Goal: Information Seeking & Learning: Find specific fact

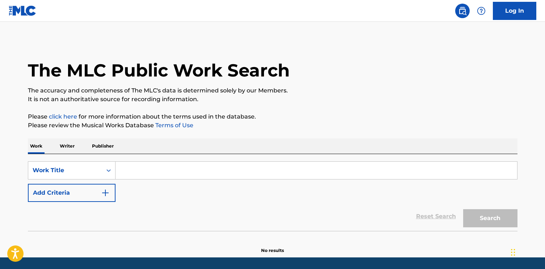
scroll to position [23, 0]
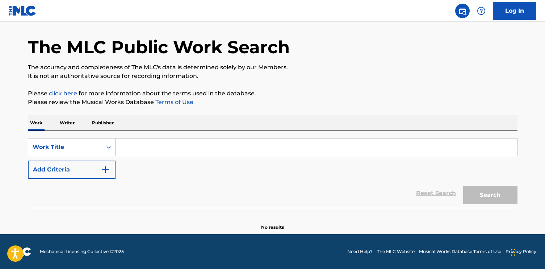
click at [196, 152] on input "Search Form" at bounding box center [317, 146] width 402 height 17
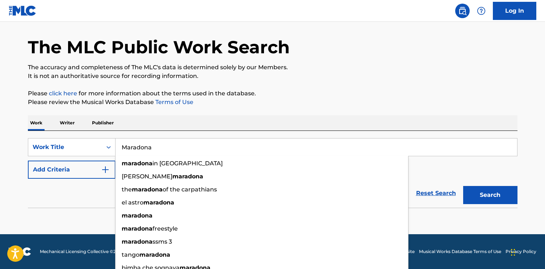
type input "Maradona"
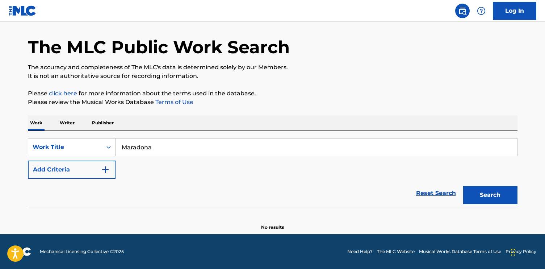
click at [319, 103] on p "Please review the Musical Works Database Terms of Use" at bounding box center [273, 102] width 490 height 9
click at [69, 121] on p "Writer" at bounding box center [67, 122] width 19 height 15
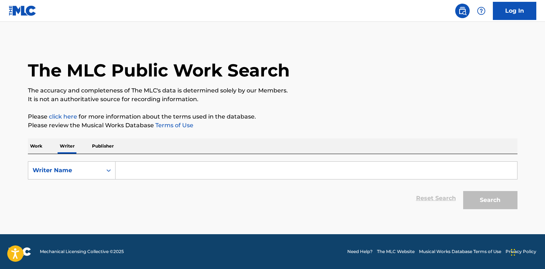
click at [143, 158] on div "SearchWithCriteria93f9157c-9f65-4203-a5c9-116a7dca8278 Writer Name Reset Search…" at bounding box center [273, 183] width 490 height 59
click at [143, 164] on input "Search Form" at bounding box center [317, 170] width 402 height 17
paste input "Sony Atv Music Publishing [GEOGRAPHIC_DATA]"
type input "Sony Atv Music Publishing [GEOGRAPHIC_DATA]"
paste input "Pink [PERSON_NAME]"
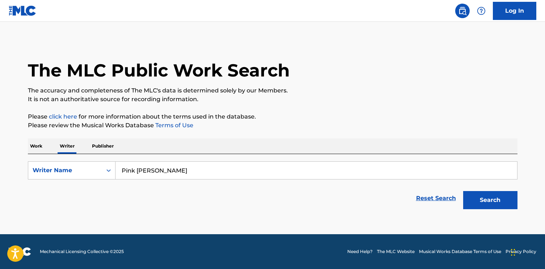
type input "Pink [PERSON_NAME]"
click at [478, 197] on button "Search" at bounding box center [490, 200] width 54 height 18
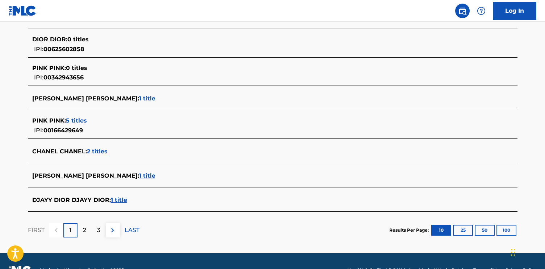
scroll to position [272, 0]
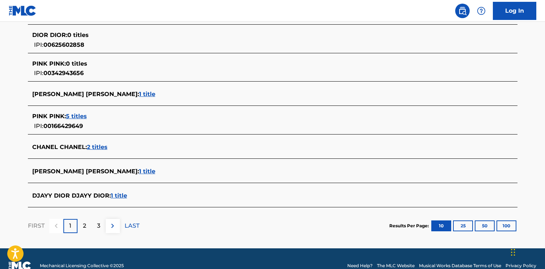
click at [83, 226] on p "2" at bounding box center [84, 225] width 3 height 9
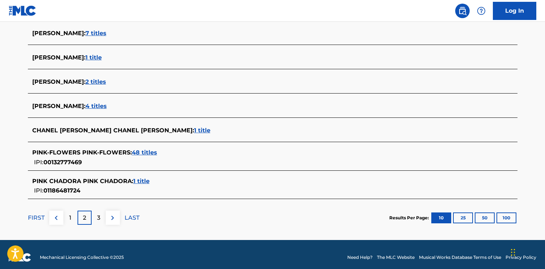
scroll to position [277, 0]
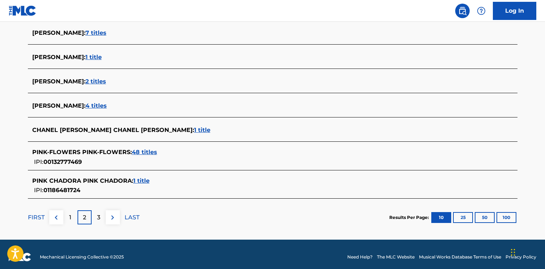
click at [105, 217] on div "3" at bounding box center [99, 217] width 14 height 14
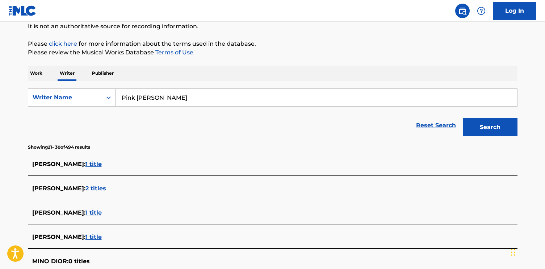
scroll to position [72, 0]
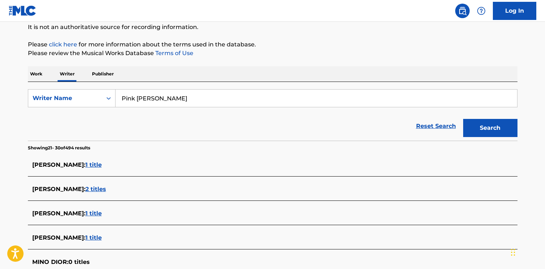
click at [104, 74] on p "Publisher" at bounding box center [103, 73] width 26 height 15
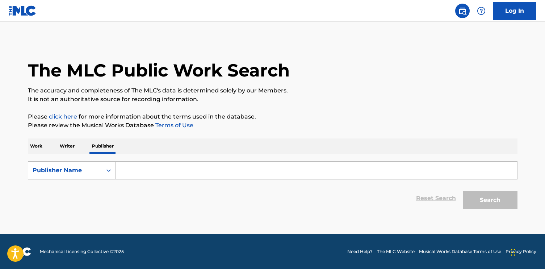
click at [43, 143] on p "Work" at bounding box center [36, 145] width 17 height 15
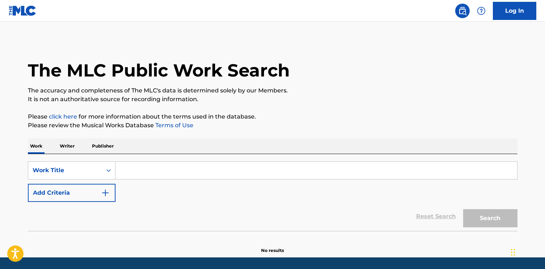
click at [106, 188] on img "Search Form" at bounding box center [105, 192] width 9 height 9
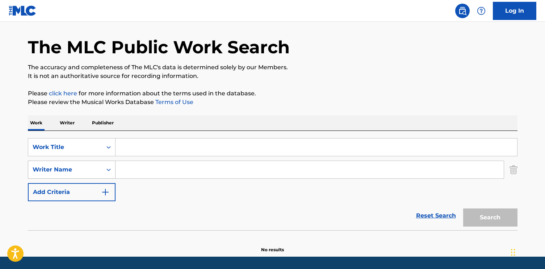
click at [101, 179] on div "Writer Name" at bounding box center [72, 169] width 88 height 18
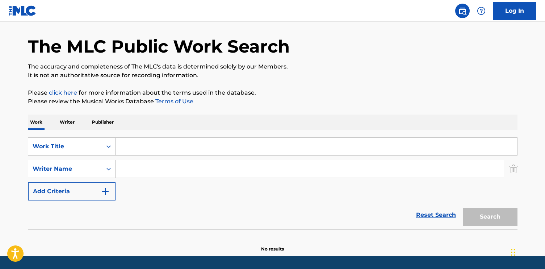
click at [146, 191] on div "SearchWithCriteria92a8eba9-237c-479b-a4dc-70b561c4e843 Work Title SearchWithCri…" at bounding box center [273, 168] width 490 height 63
click at [154, 162] on input "Search Form" at bounding box center [310, 168] width 388 height 17
paste input "Pink [PERSON_NAME]"
type input "Pink [PERSON_NAME]"
click at [154, 149] on input "Search Form" at bounding box center [317, 146] width 402 height 17
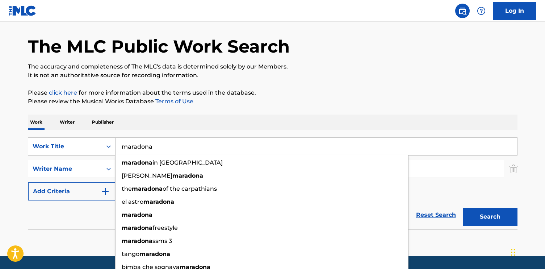
type input "maradona"
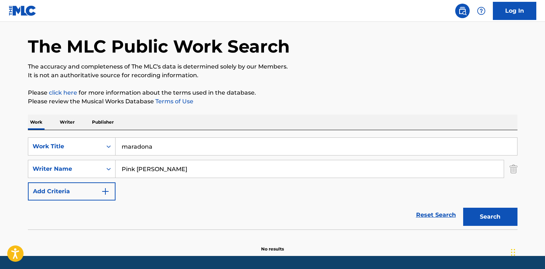
click at [412, 48] on div "The MLC Public Work Search" at bounding box center [273, 42] width 490 height 53
click at [475, 213] on button "Search" at bounding box center [490, 217] width 54 height 18
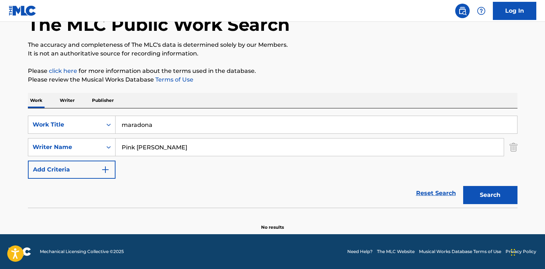
drag, startPoint x: 202, startPoint y: 149, endPoint x: 94, endPoint y: 136, distance: 109.1
click at [94, 136] on div "SearchWithCriteria92a8eba9-237c-479b-a4dc-70b561c4e843 Work Title maradona Sear…" at bounding box center [273, 147] width 490 height 63
click at [490, 194] on button "Search" at bounding box center [490, 195] width 54 height 18
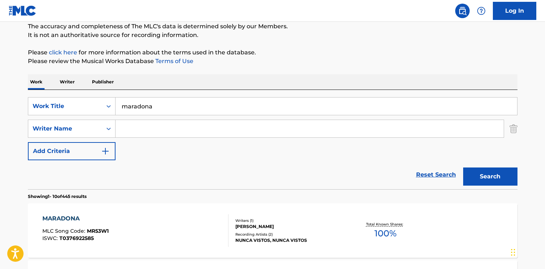
scroll to position [0, 0]
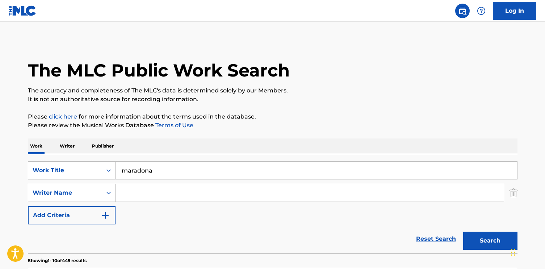
click at [182, 184] on div "Search Form" at bounding box center [310, 193] width 389 height 18
click at [182, 191] on input "Search Form" at bounding box center [310, 192] width 388 height 17
paste input "[PERSON_NAME]"
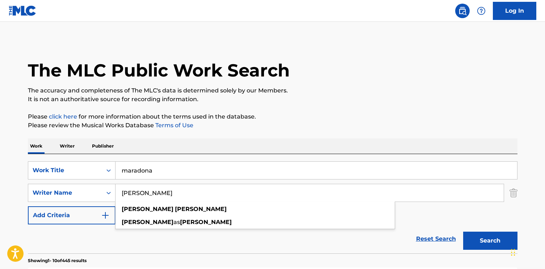
type input "[PERSON_NAME]"
click at [471, 238] on button "Search" at bounding box center [490, 241] width 54 height 18
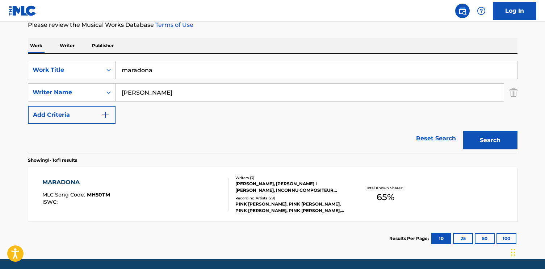
scroll to position [125, 0]
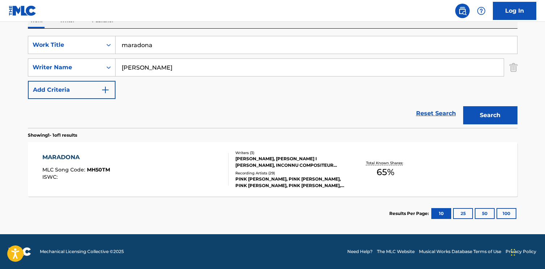
click at [61, 156] on div "MARADONA" at bounding box center [76, 157] width 68 height 9
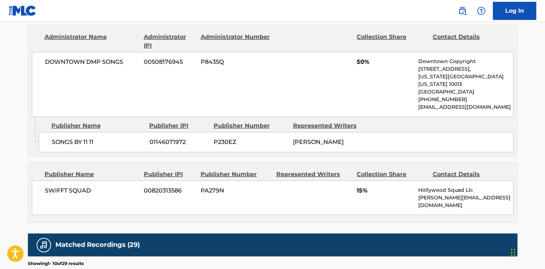
scroll to position [358, 0]
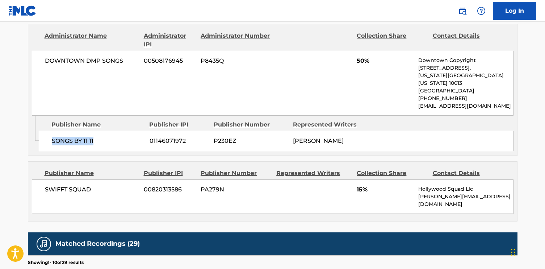
drag, startPoint x: 99, startPoint y: 131, endPoint x: 49, endPoint y: 128, distance: 50.5
click at [49, 131] on div "SONGS BY 11 11 01146071972 P230EZ [PERSON_NAME]" at bounding box center [276, 141] width 475 height 20
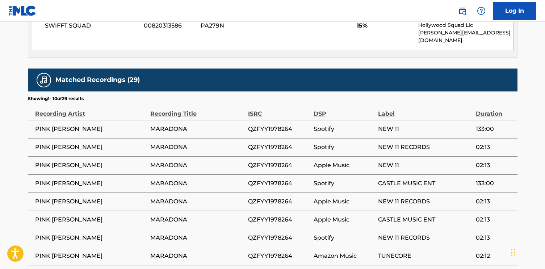
scroll to position [522, 0]
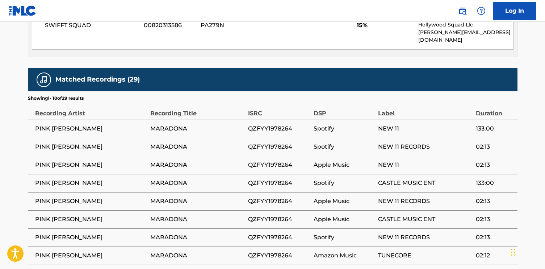
click at [88, 124] on span "PINK [PERSON_NAME]" at bounding box center [91, 128] width 112 height 9
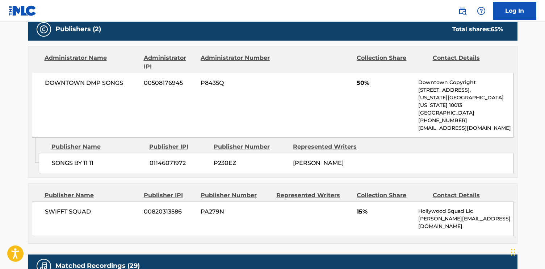
scroll to position [334, 0]
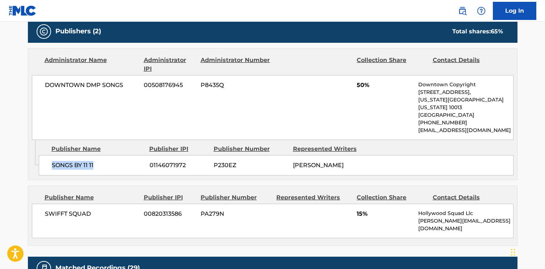
drag, startPoint x: 99, startPoint y: 155, endPoint x: 51, endPoint y: 159, distance: 48.8
click at [50, 159] on div "SONGS BY 11 11 01146071972 P230EZ [PERSON_NAME]" at bounding box center [276, 165] width 475 height 20
copy span "SONGS BY 11 11"
drag, startPoint x: 144, startPoint y: 155, endPoint x: 187, endPoint y: 156, distance: 42.4
click at [187, 156] on div "SONGS BY 11 11 01146071972 P230EZ [PERSON_NAME]" at bounding box center [276, 165] width 475 height 20
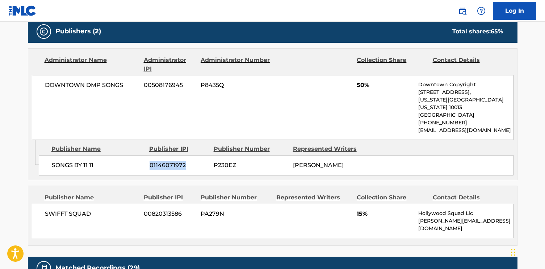
copy div "01146071972"
drag, startPoint x: 348, startPoint y: 155, endPoint x: 318, endPoint y: 154, distance: 30.1
click at [318, 161] on div "[PERSON_NAME]" at bounding box center [330, 165] width 74 height 9
copy span "[PERSON_NAME]"
drag, startPoint x: 315, startPoint y: 157, endPoint x: 289, endPoint y: 157, distance: 25.7
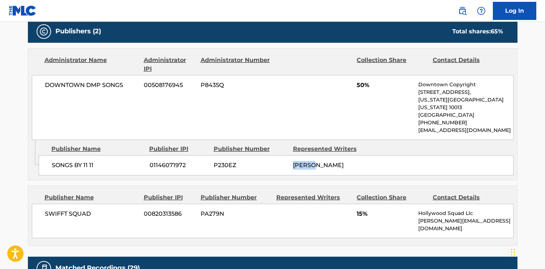
click at [289, 157] on div "SONGS BY 11 11 01146071972 P230EZ [PERSON_NAME]" at bounding box center [276, 165] width 475 height 20
copy div "[PERSON_NAME]"
click at [314, 162] on span "[PERSON_NAME]" at bounding box center [318, 165] width 51 height 7
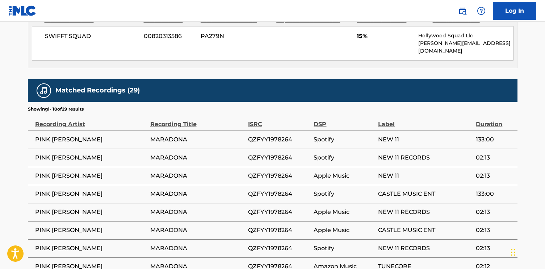
scroll to position [513, 0]
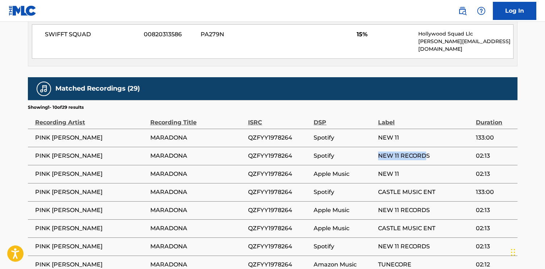
drag, startPoint x: 428, startPoint y: 136, endPoint x: 374, endPoint y: 139, distance: 53.7
click at [374, 147] on tr "PINK [PERSON_NAME] MARADONA QZFYY1978264 Spotify NEW 11 RECORDS 02:13" at bounding box center [273, 156] width 490 height 18
drag, startPoint x: 434, startPoint y: 138, endPoint x: 376, endPoint y: 137, distance: 58.7
click at [376, 147] on tr "PINK [PERSON_NAME] MARADONA QZFYY1978264 Spotify NEW 11 RECORDS 02:13" at bounding box center [273, 156] width 490 height 18
copy tr "NEW 11 RECORDS"
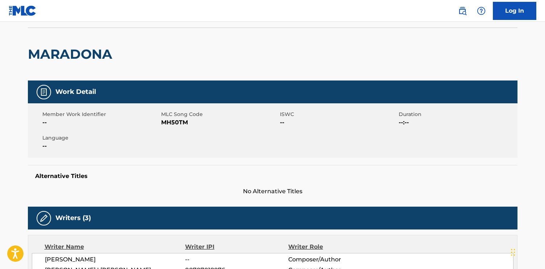
scroll to position [0, 0]
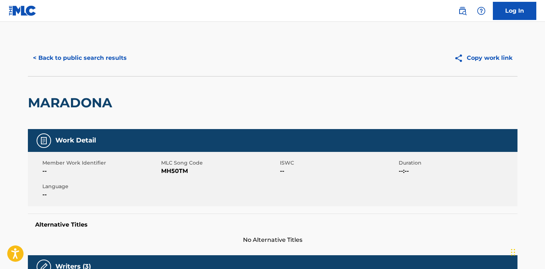
click at [92, 58] on button "< Back to public search results" at bounding box center [80, 58] width 104 height 18
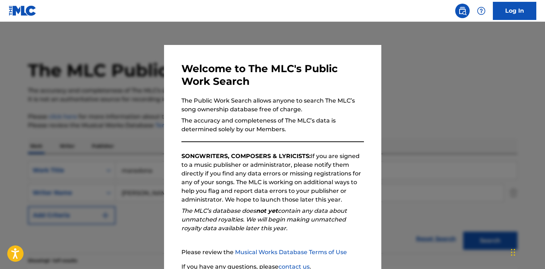
scroll to position [84, 0]
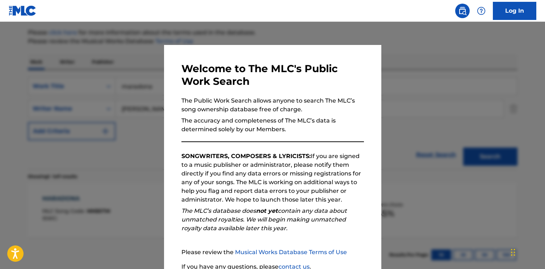
click at [168, 117] on div "Welcome to The MLC's Public Work Search The Public Work Search allows anyone to…" at bounding box center [272, 188] width 217 height 287
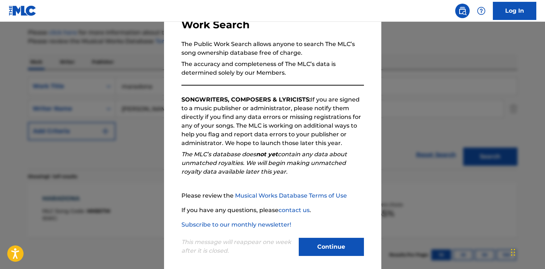
scroll to position [63, 0]
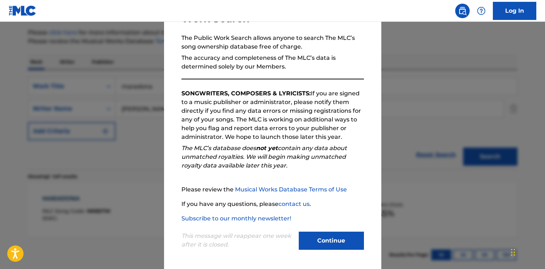
click at [333, 238] on button "Continue" at bounding box center [331, 241] width 65 height 18
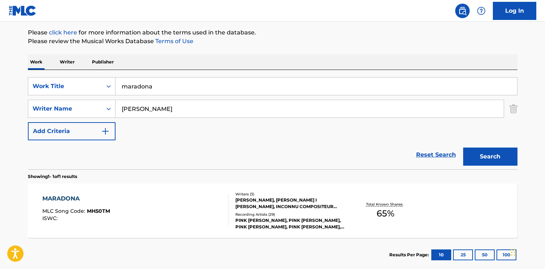
scroll to position [45, 0]
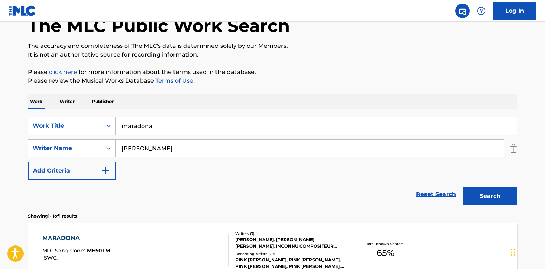
drag, startPoint x: 183, startPoint y: 125, endPoint x: 74, endPoint y: 111, distance: 110.3
click at [74, 111] on div "SearchWithCriteria92a8eba9-237c-479b-a4dc-70b561c4e843 Work Title maradona Sear…" at bounding box center [273, 158] width 490 height 99
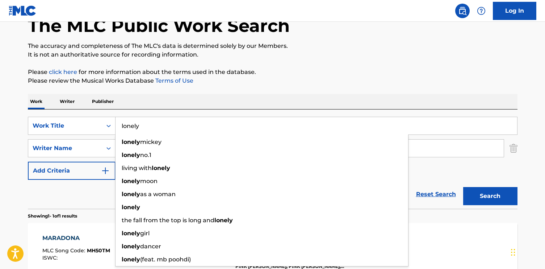
type input "lonely"
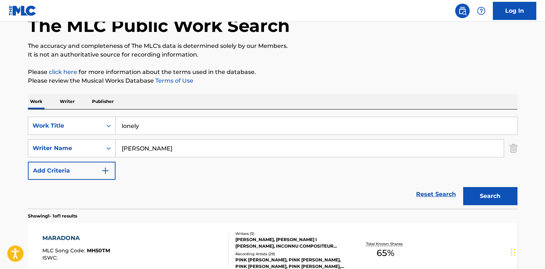
click at [58, 189] on div "Reset Search Search" at bounding box center [273, 194] width 490 height 29
click at [100, 151] on div "Writer Name" at bounding box center [65, 148] width 74 height 14
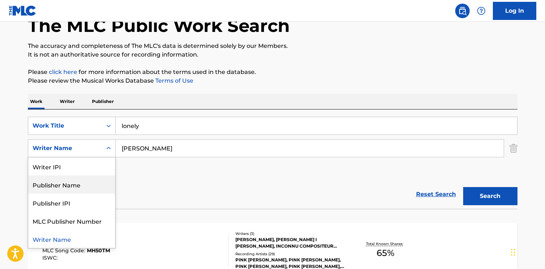
click at [178, 163] on div "SearchWithCriteria92a8eba9-237c-479b-a4dc-70b561c4e843 Work Title lonely Search…" at bounding box center [273, 148] width 490 height 63
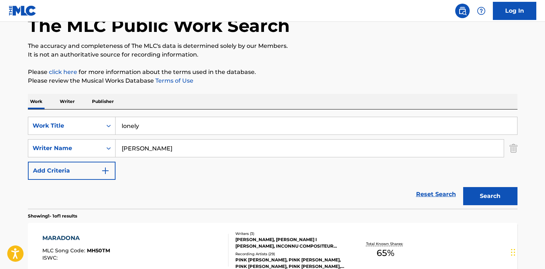
click at [192, 134] on div "lonely" at bounding box center [317, 126] width 402 height 18
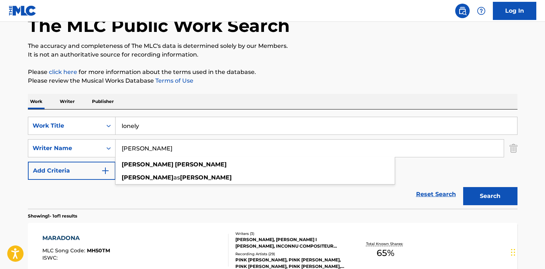
drag, startPoint x: 192, startPoint y: 146, endPoint x: 0, endPoint y: 111, distance: 194.8
click at [0, 111] on main "The MLC Public Work Search The accuracy and completeness of The MLC's data is d…" at bounding box center [272, 146] width 545 height 338
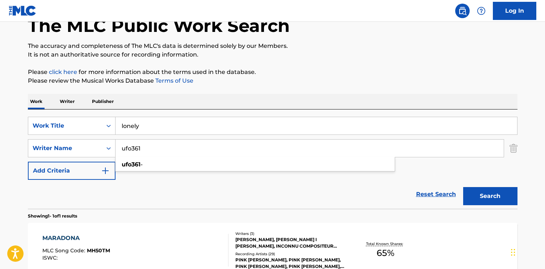
click at [463, 187] on button "Search" at bounding box center [490, 196] width 54 height 18
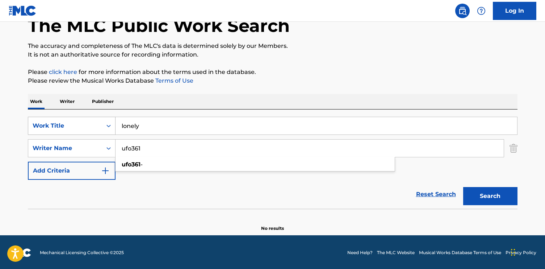
drag, startPoint x: 204, startPoint y: 149, endPoint x: 90, endPoint y: 124, distance: 116.5
click at [90, 124] on div "SearchWithCriteria92a8eba9-237c-479b-a4dc-70b561c4e843 Work Title lonely Search…" at bounding box center [273, 148] width 490 height 63
paste input "[PERSON_NAME]"
type input "[PERSON_NAME]"
click at [463, 187] on button "Search" at bounding box center [490, 196] width 54 height 18
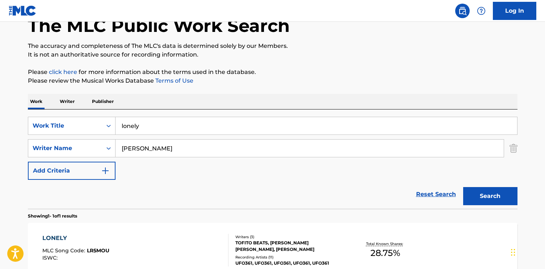
scroll to position [125, 0]
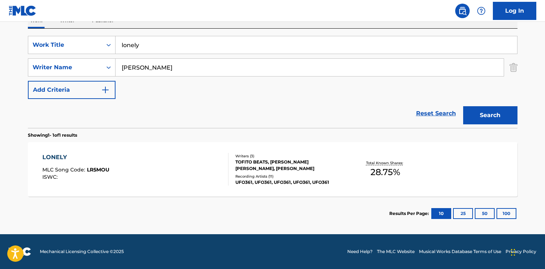
click at [58, 156] on div "LONELY" at bounding box center [75, 157] width 67 height 9
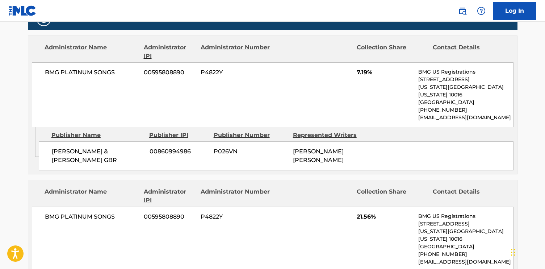
scroll to position [349, 0]
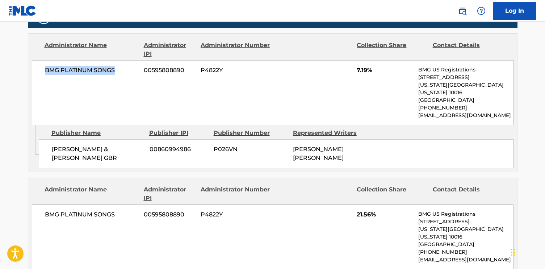
drag, startPoint x: 117, startPoint y: 69, endPoint x: 43, endPoint y: 64, distance: 74.4
click at [43, 64] on div "BMG PLATINUM SONGS 00595808890 P4822Y 7.19% BMG US Registrations [STREET_ADDRES…" at bounding box center [273, 92] width 482 height 65
copy span "BMG PLATINUM SONGS"
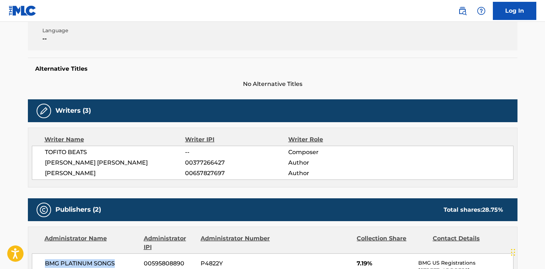
scroll to position [158, 0]
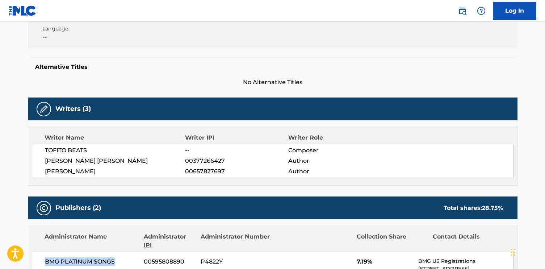
drag, startPoint x: 100, startPoint y: 171, endPoint x: 42, endPoint y: 168, distance: 58.4
click at [41, 168] on div "TOFITO BEATS -- Composer [PERSON_NAME] [PERSON_NAME] 00377266427 Author [PERSON…" at bounding box center [273, 161] width 482 height 34
copy span "[PERSON_NAME]"
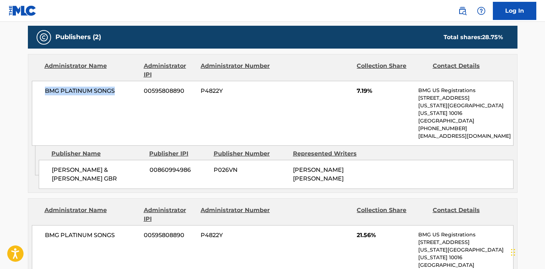
scroll to position [328, 0]
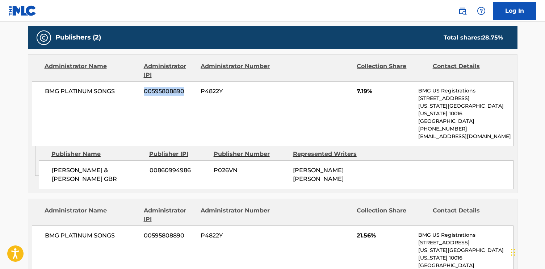
drag, startPoint x: 185, startPoint y: 89, endPoint x: 142, endPoint y: 90, distance: 43.5
click at [142, 90] on div "BMG PLATINUM SONGS 00595808890 P4822Y 7.19% BMG US Registrations [STREET_ADDRES…" at bounding box center [273, 113] width 482 height 65
copy span "00595808890"
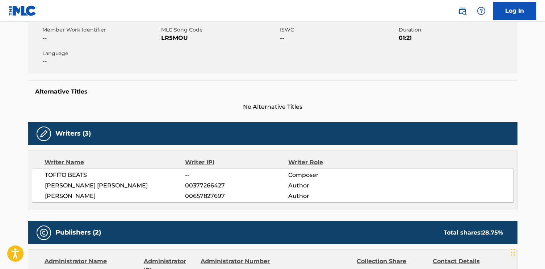
scroll to position [125, 0]
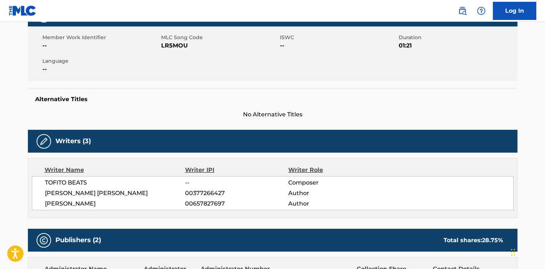
drag, startPoint x: 107, startPoint y: 205, endPoint x: 43, endPoint y: 200, distance: 63.2
click at [43, 200] on div "TOFITO BEATS -- Composer [PERSON_NAME] [PERSON_NAME] 00377266427 Author [PERSON…" at bounding box center [273, 193] width 482 height 34
copy span "[PERSON_NAME]"
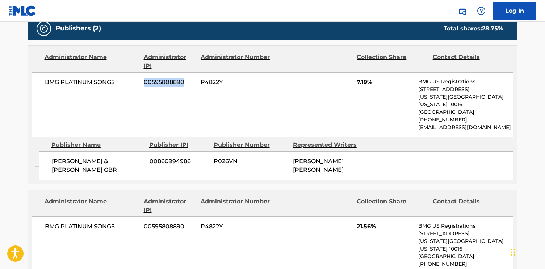
scroll to position [334, 0]
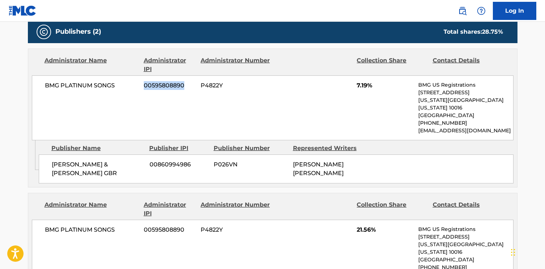
drag, startPoint x: 187, startPoint y: 84, endPoint x: 142, endPoint y: 83, distance: 44.2
click at [142, 83] on div "BMG PLATINUM SONGS 00595808890 P4822Y 7.19% BMG US Registrations [STREET_ADDRES…" at bounding box center [273, 107] width 482 height 65
copy span "00595808890"
drag, startPoint x: 378, startPoint y: 82, endPoint x: 334, endPoint y: 82, distance: 43.8
click at [334, 82] on div "BMG PLATINUM SONGS 00595808890 P4822Y 7.19% BMG US Registrations [STREET_ADDRES…" at bounding box center [273, 107] width 482 height 65
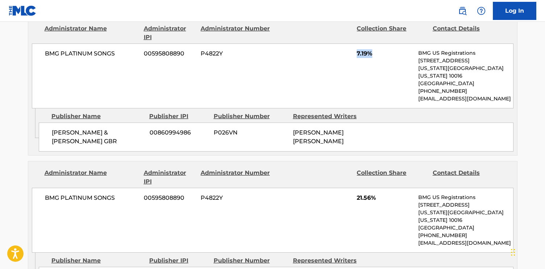
scroll to position [361, 0]
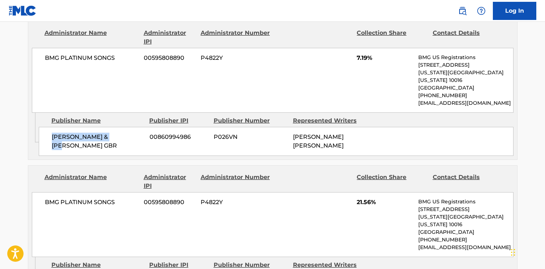
drag, startPoint x: 123, startPoint y: 126, endPoint x: 49, endPoint y: 123, distance: 74.3
click at [49, 127] on div "[PERSON_NAME] & [PERSON_NAME] GBR 00860994986 P026VN [PERSON_NAME] [PERSON_NAME]" at bounding box center [276, 141] width 475 height 29
drag, startPoint x: 119, startPoint y: 54, endPoint x: 31, endPoint y: 49, distance: 88.5
click at [31, 49] on div "Administrator Name Administrator IPI Administrator Number Collection Share Cont…" at bounding box center [272, 66] width 489 height 91
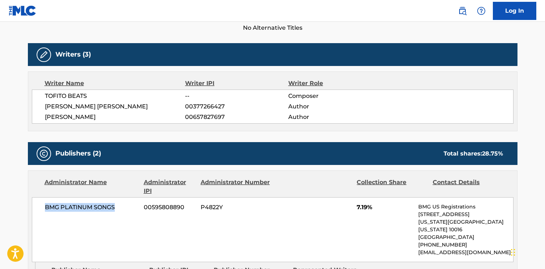
scroll to position [205, 0]
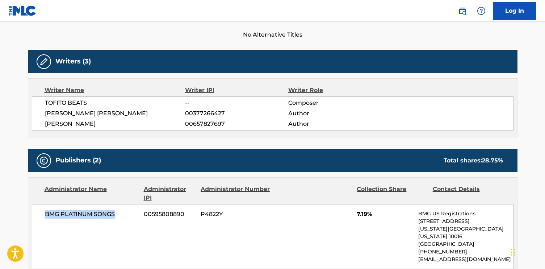
drag, startPoint x: 101, startPoint y: 120, endPoint x: 30, endPoint y: 119, distance: 71.7
click at [30, 119] on div "Writer Name Writer IPI Writer Role TOFITO BEATS -- Composer [PERSON_NAME] [PERS…" at bounding box center [273, 108] width 490 height 60
drag, startPoint x: 229, startPoint y: 126, endPoint x: 181, endPoint y: 126, distance: 48.2
click at [181, 126] on div "[PERSON_NAME] 00657827697 Author" at bounding box center [279, 124] width 468 height 9
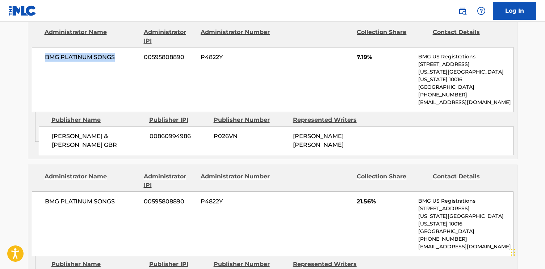
scroll to position [363, 0]
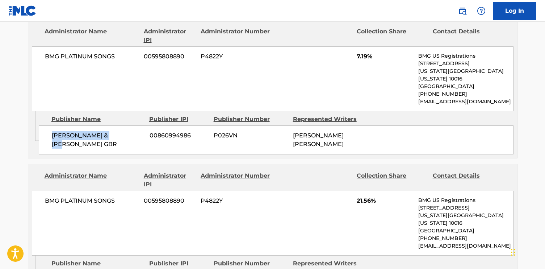
drag, startPoint x: 121, startPoint y: 126, endPoint x: 49, endPoint y: 123, distance: 72.9
click at [48, 125] on div "[PERSON_NAME] & [PERSON_NAME] GBR 00860994986 P026VN [PERSON_NAME] [PERSON_NAME]" at bounding box center [276, 139] width 475 height 29
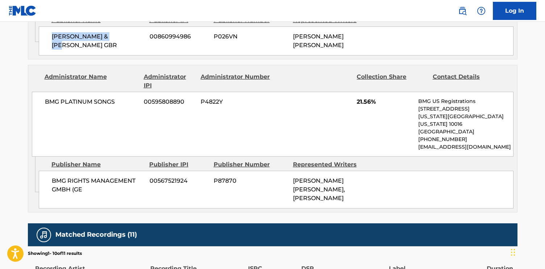
scroll to position [462, 0]
